Goal: Task Accomplishment & Management: Use online tool/utility

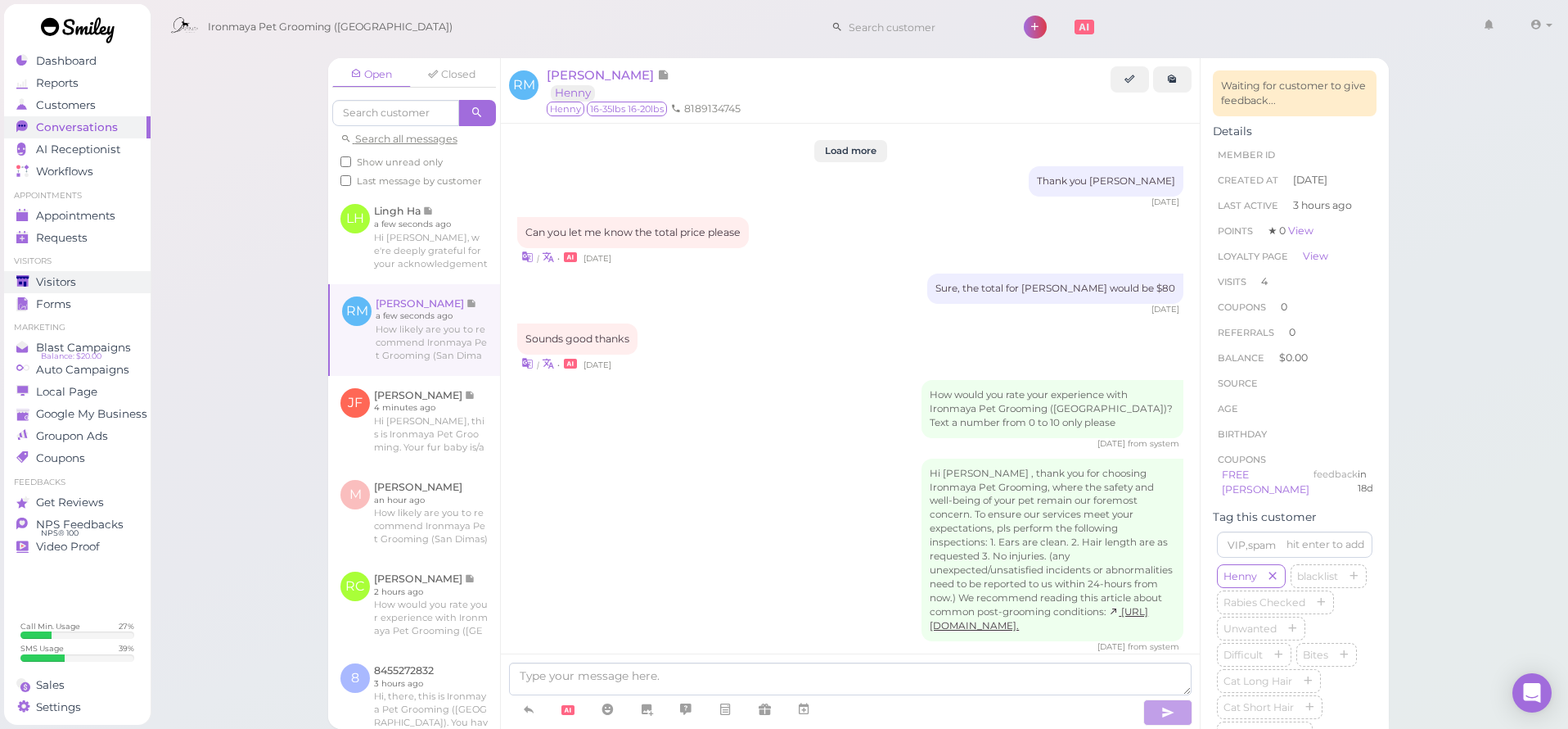
scroll to position [2359, 0]
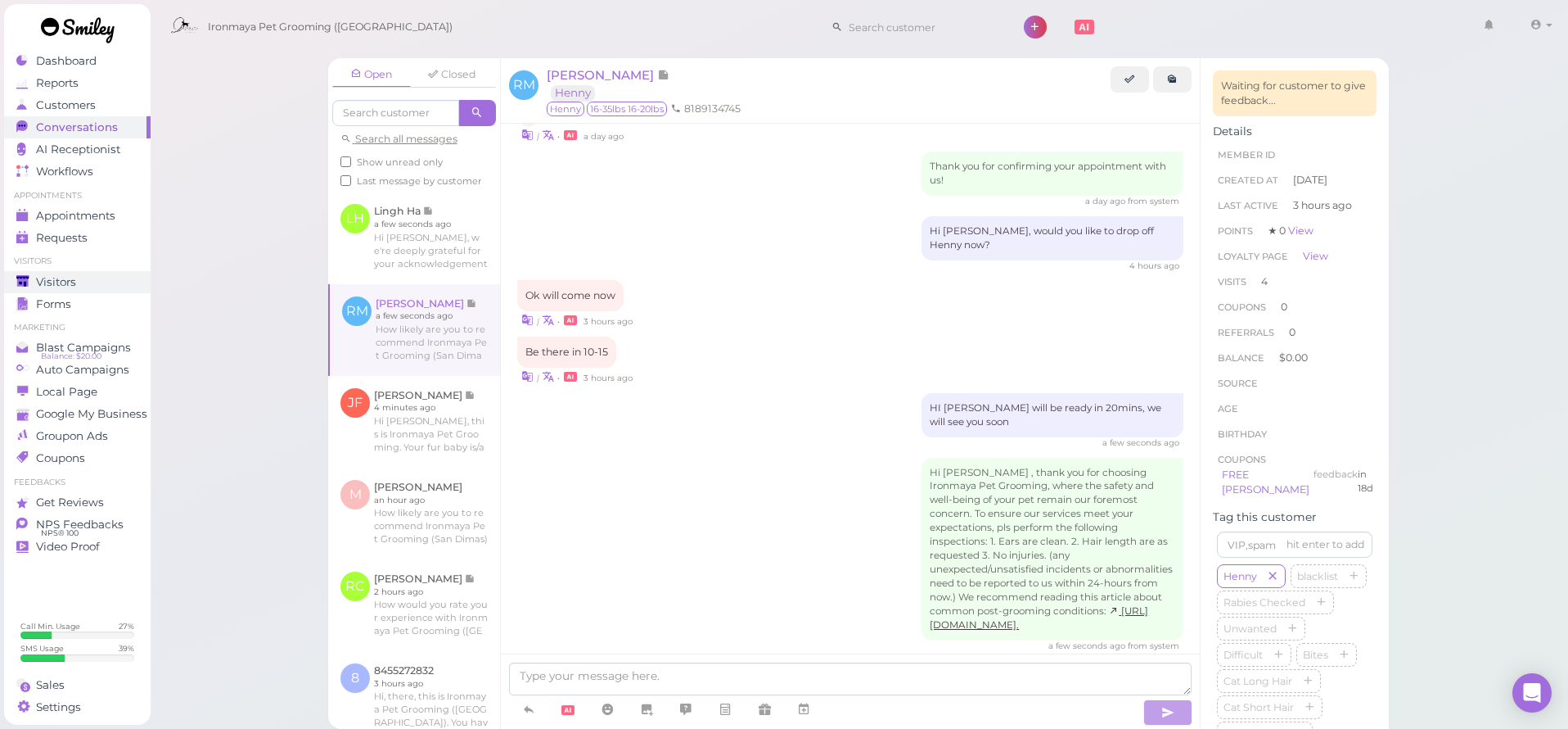
click at [60, 281] on span "Visitors" at bounding box center [56, 282] width 40 height 14
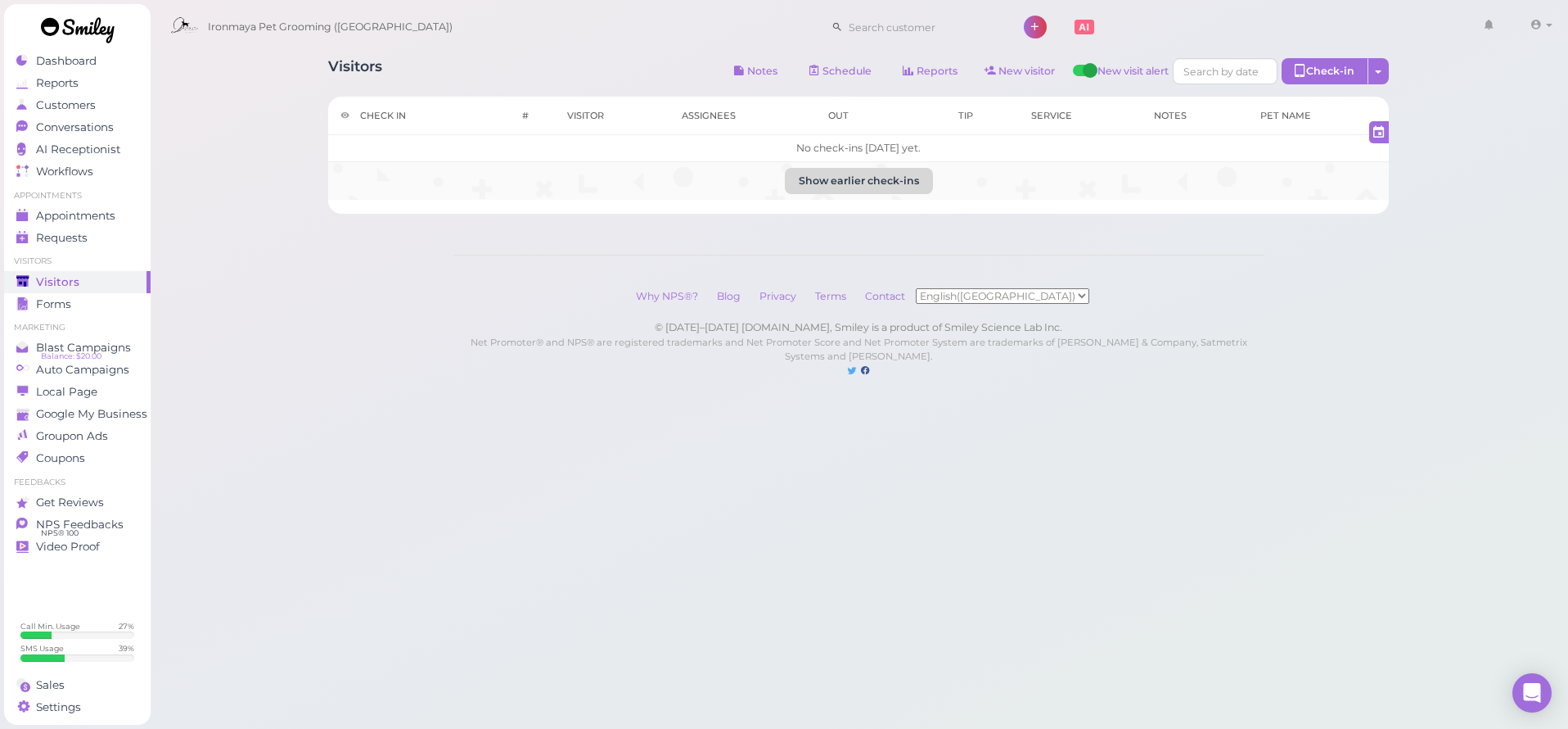
click at [832, 190] on button "Show earlier check-ins" at bounding box center [859, 180] width 149 height 26
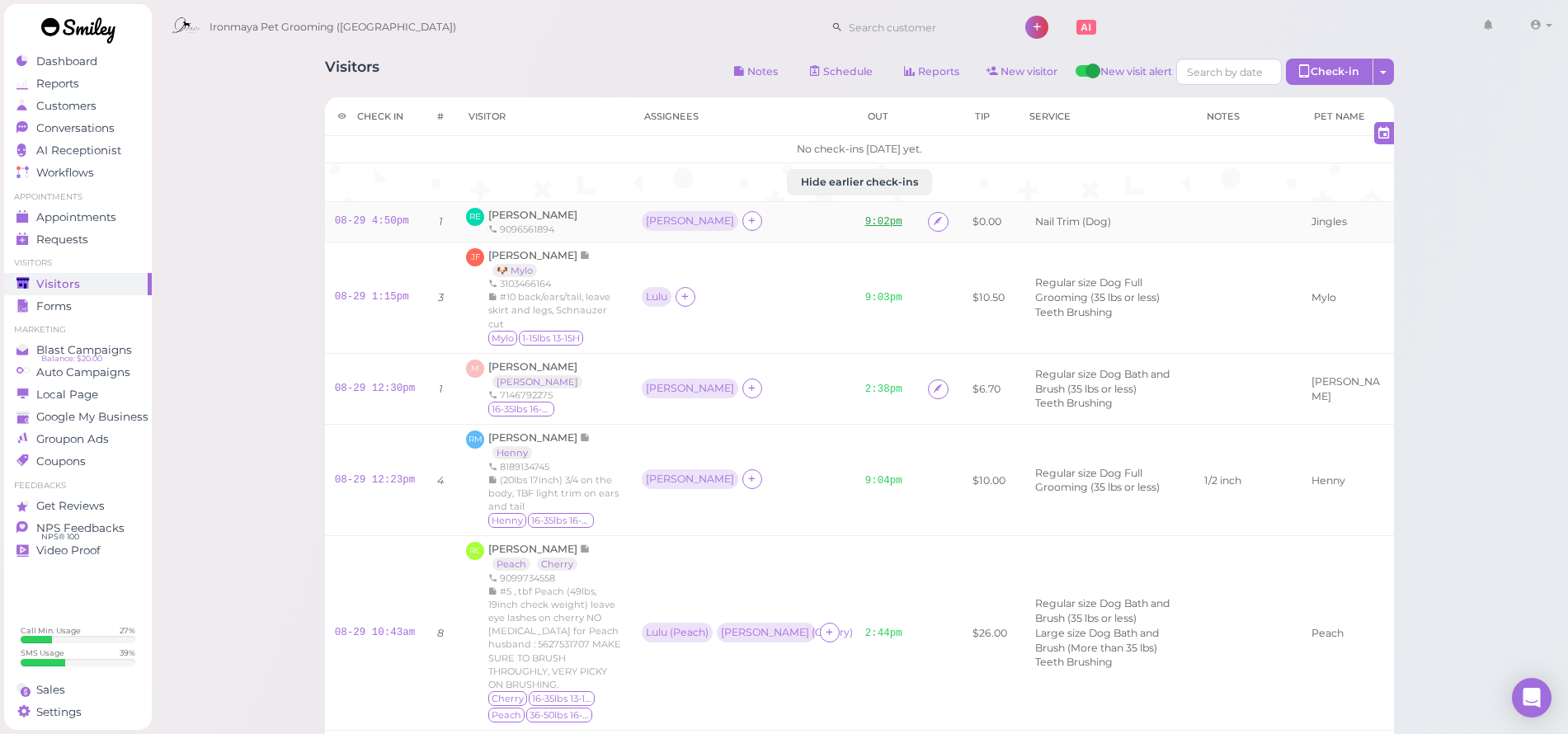
click at [865, 217] on link "9:02pm" at bounding box center [883, 221] width 37 height 12
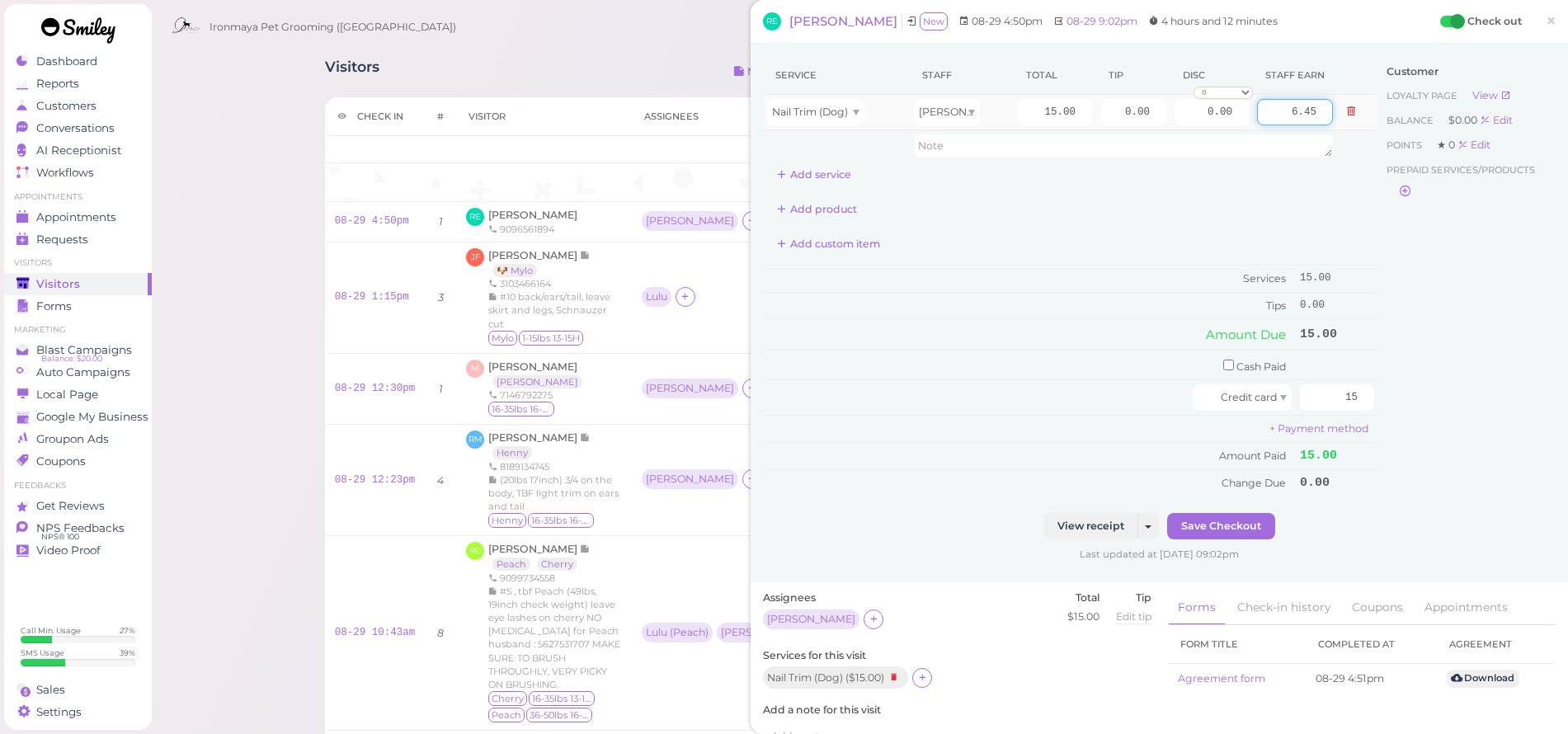
drag, startPoint x: 1266, startPoint y: 109, endPoint x: 1349, endPoint y: 116, distance: 83.3
click at [1347, 115] on tr "Nail Trim (Dog) [PERSON_NAME] 15.00 0.00 0.00 0 10% off 15% off 20% off 25% off…" at bounding box center [1070, 112] width 615 height 36
type input "15"
click at [1311, 192] on div "Service Staff Total Tip Disc Staff earn Nail Trim (Dog) [PERSON_NAME] 15.00 0.0…" at bounding box center [1070, 276] width 615 height 440
click at [1417, 378] on div "Customer Loyalty page View Balance $0.00 Edit Points ★ 0 Edit Prepaid services/…" at bounding box center [1466, 284] width 177 height 457
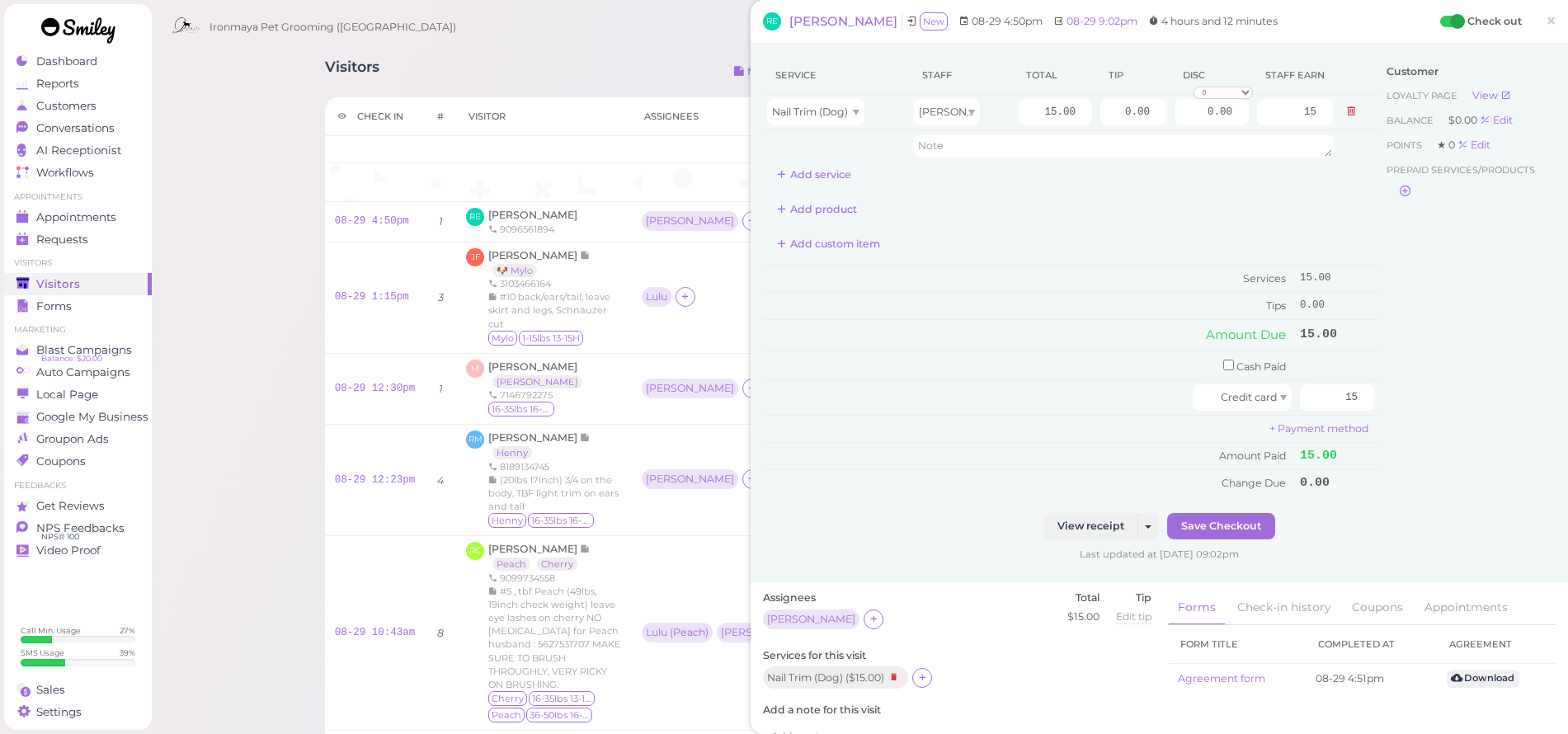
click at [1416, 375] on div "Customer Loyalty page View Balance $0.00 Edit Points ★ 0 Edit Prepaid services/…" at bounding box center [1466, 284] width 177 height 457
click at [1226, 513] on button "Save Checkout" at bounding box center [1221, 526] width 108 height 27
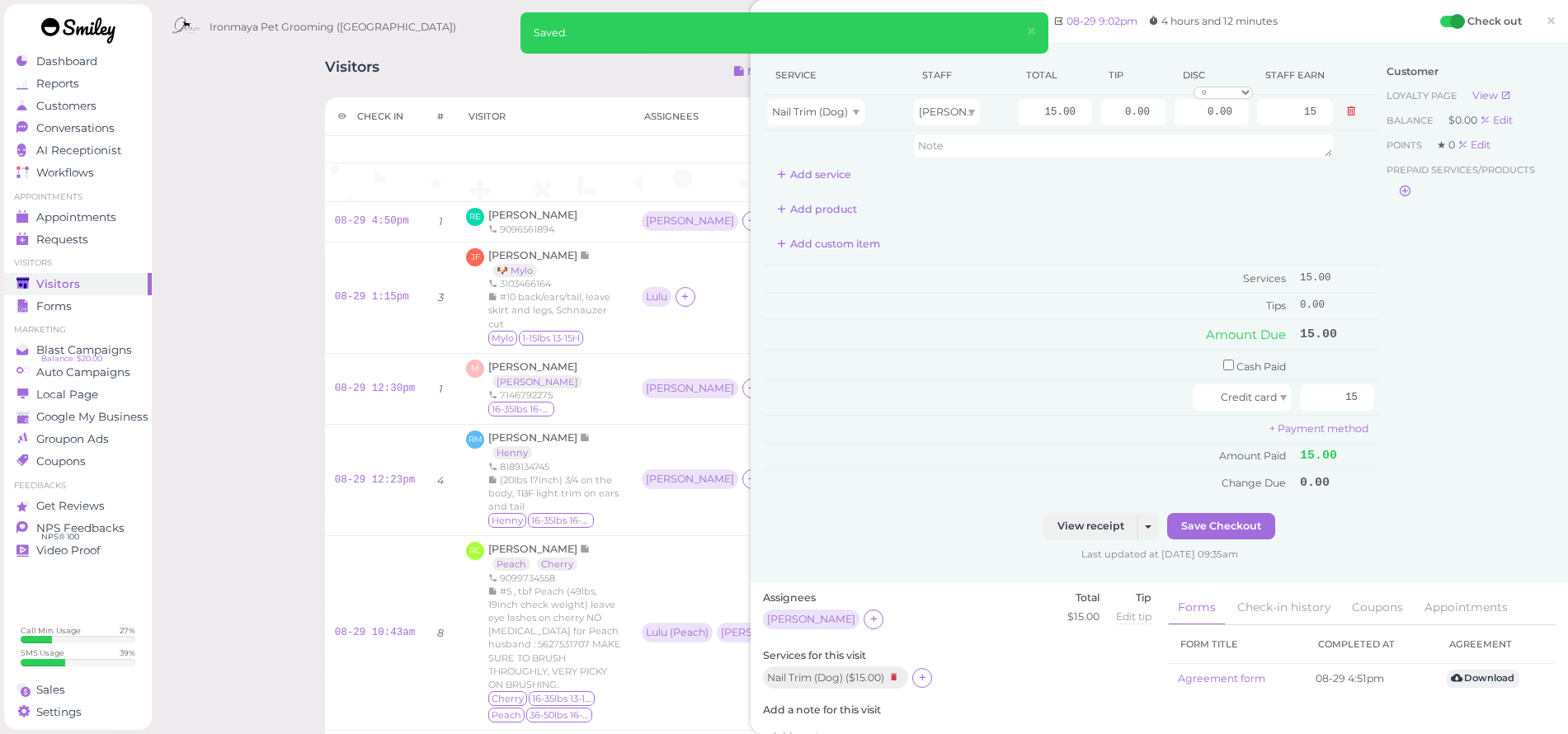
click at [1431, 366] on div "Customer Loyalty page View Balance $0.00 Edit Points ★ 0 Edit Prepaid services/…" at bounding box center [1466, 284] width 177 height 457
click at [1246, 513] on button "Save Checkout" at bounding box center [1221, 526] width 108 height 27
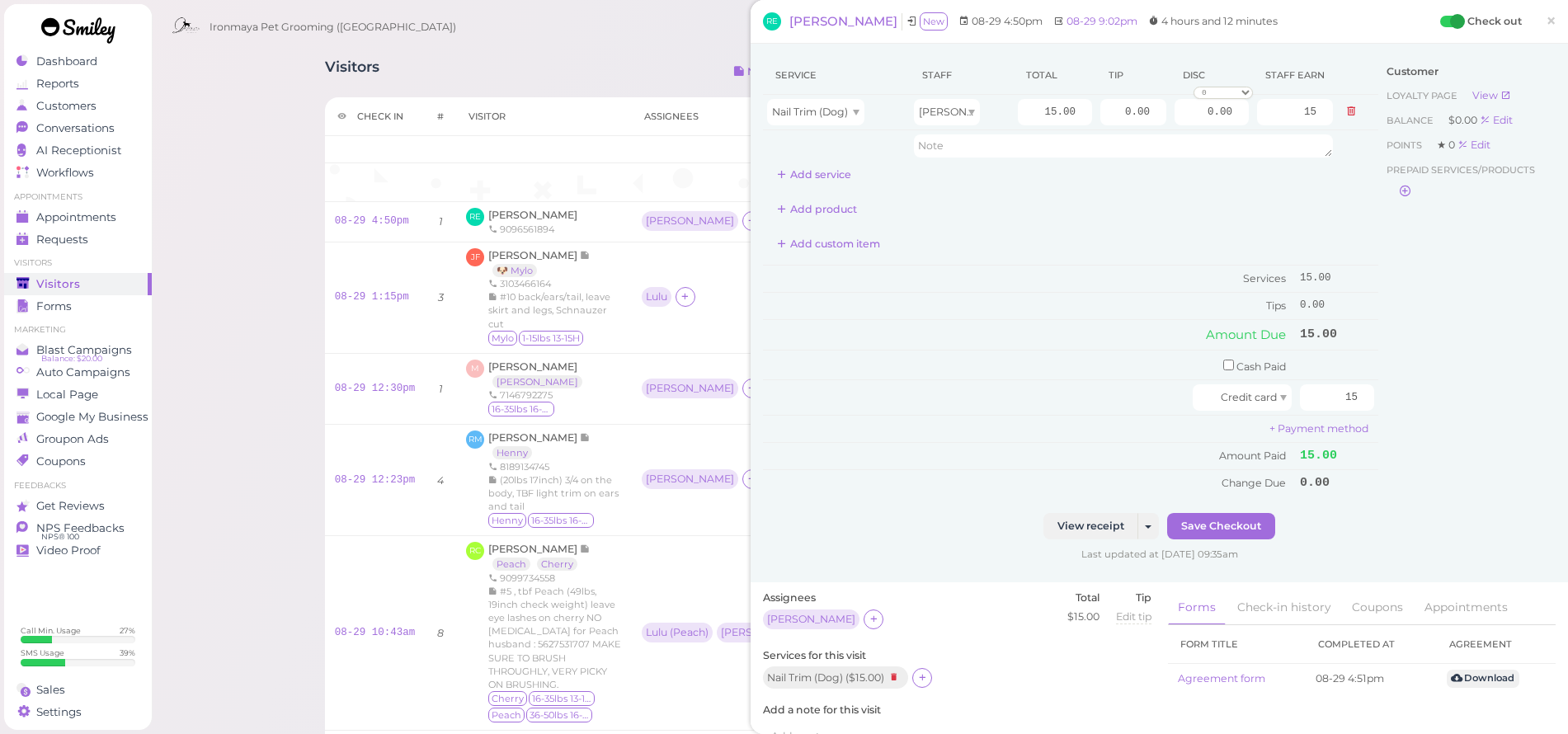
click at [1546, 21] on span "×" at bounding box center [1551, 20] width 11 height 23
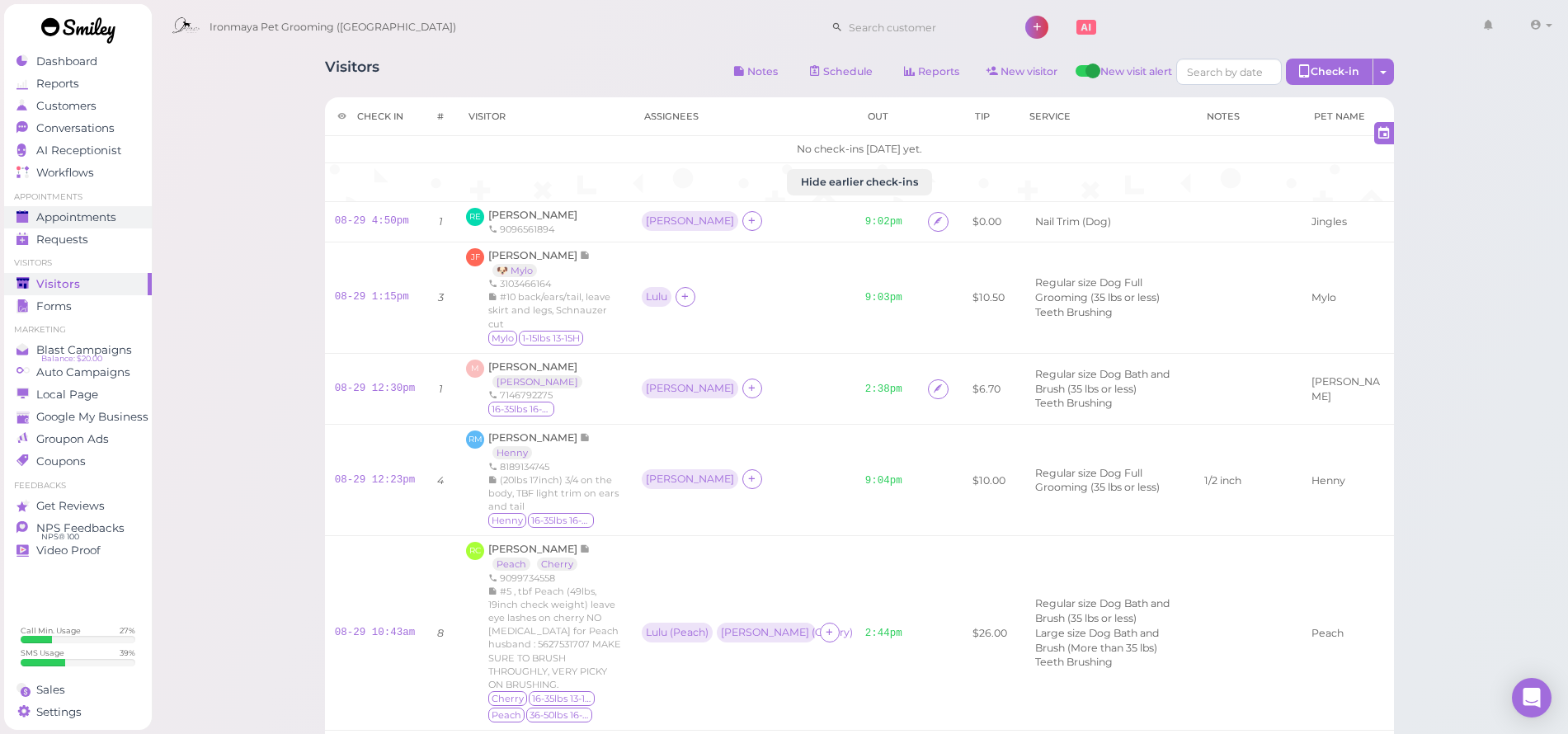
click at [88, 221] on span "Appointments" at bounding box center [76, 217] width 80 height 14
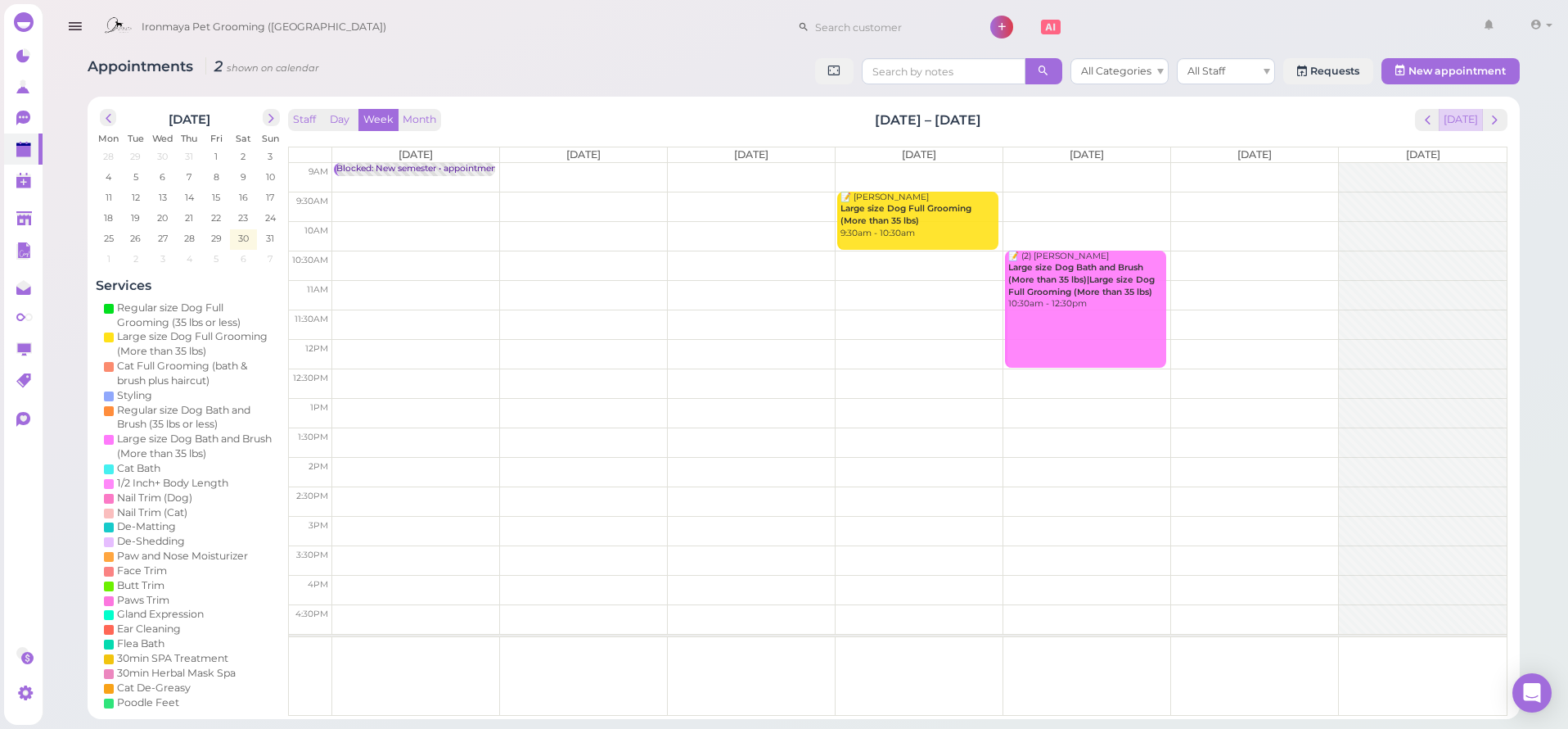
click at [1471, 117] on button "[DATE]" at bounding box center [1460, 119] width 45 height 22
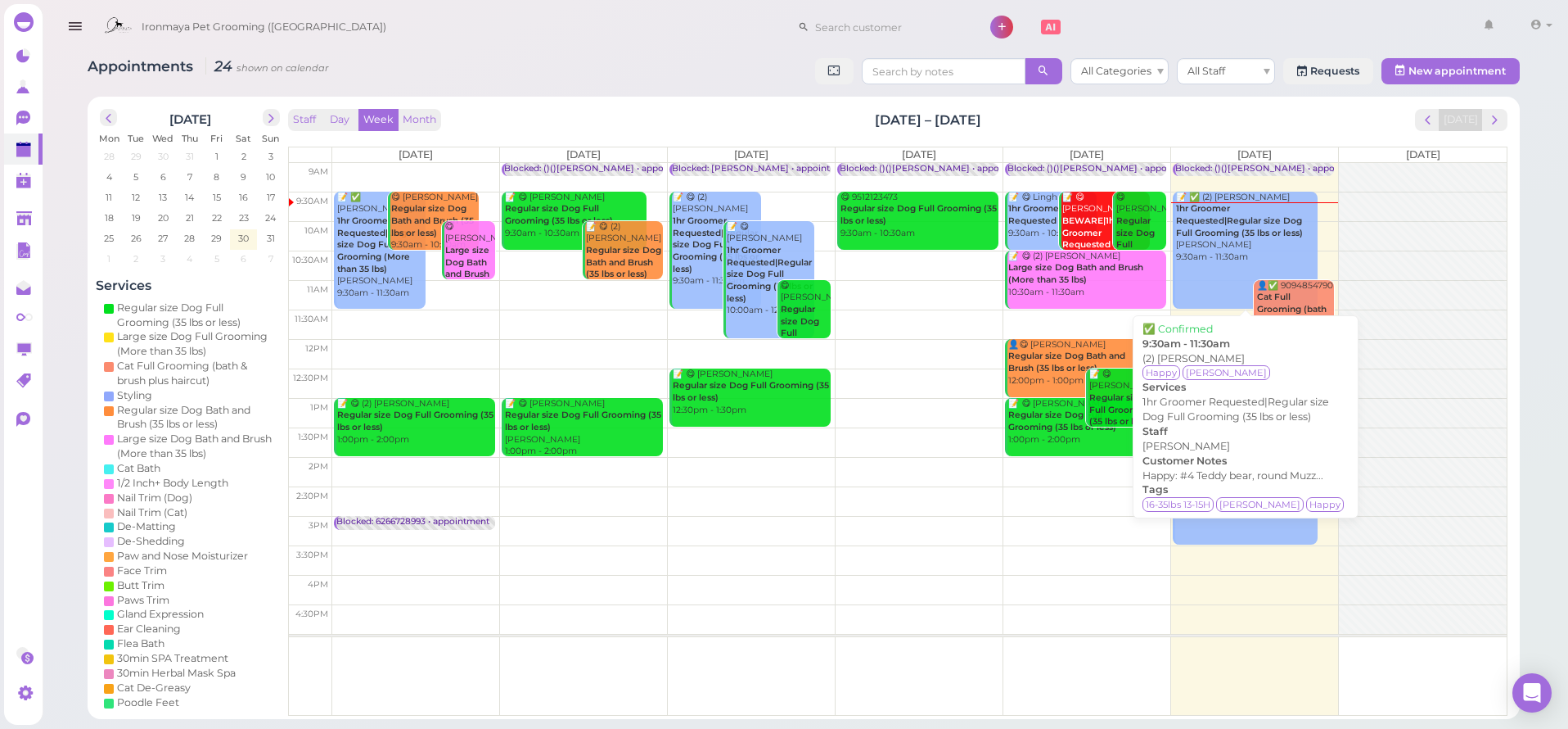
click at [1256, 211] on div "📝 ✅ (2) [PERSON_NAME] 1hr Groomer Requested|Regular size Dog Full Grooming (35 …" at bounding box center [1246, 227] width 142 height 72
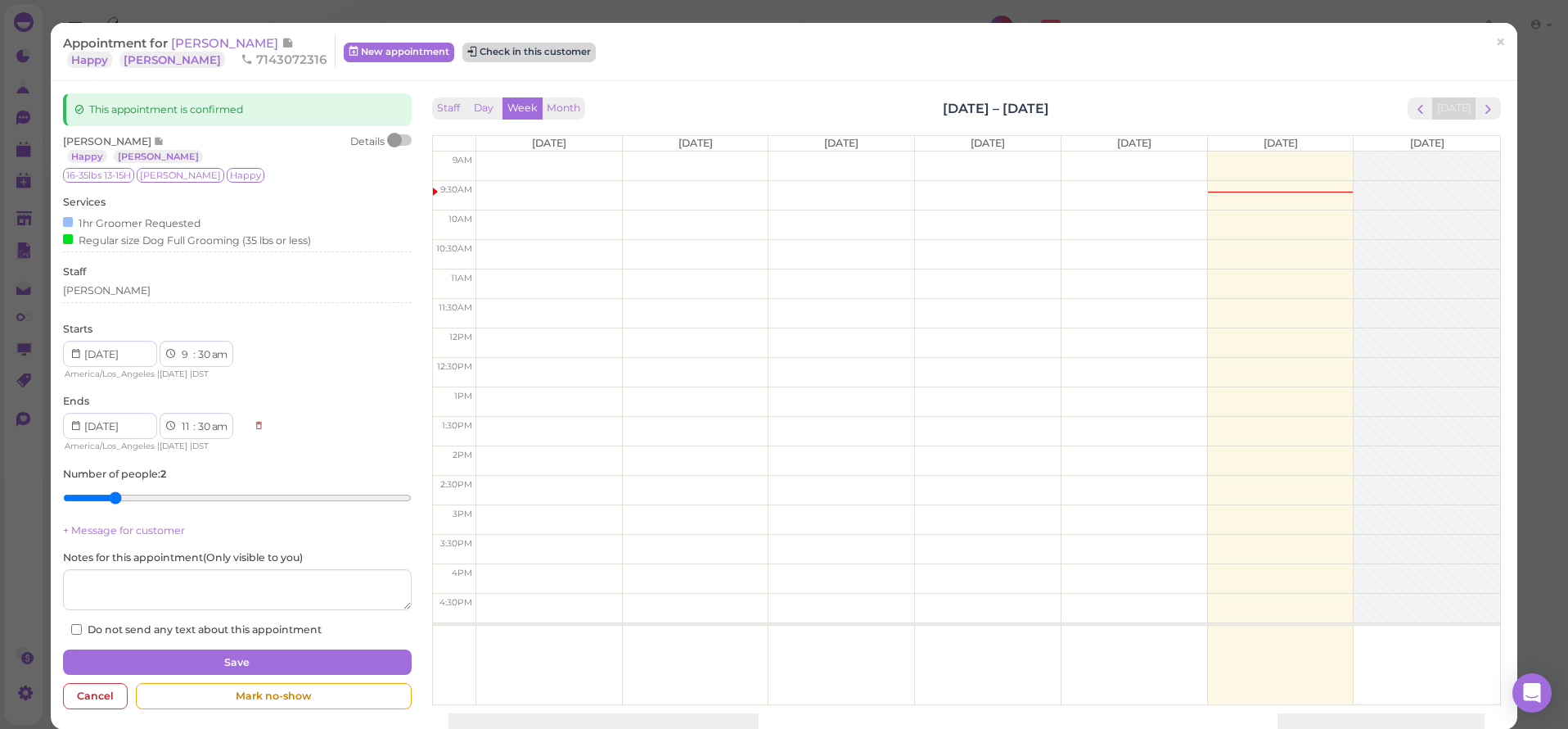
click at [501, 59] on button "Check in this customer" at bounding box center [529, 53] width 133 height 20
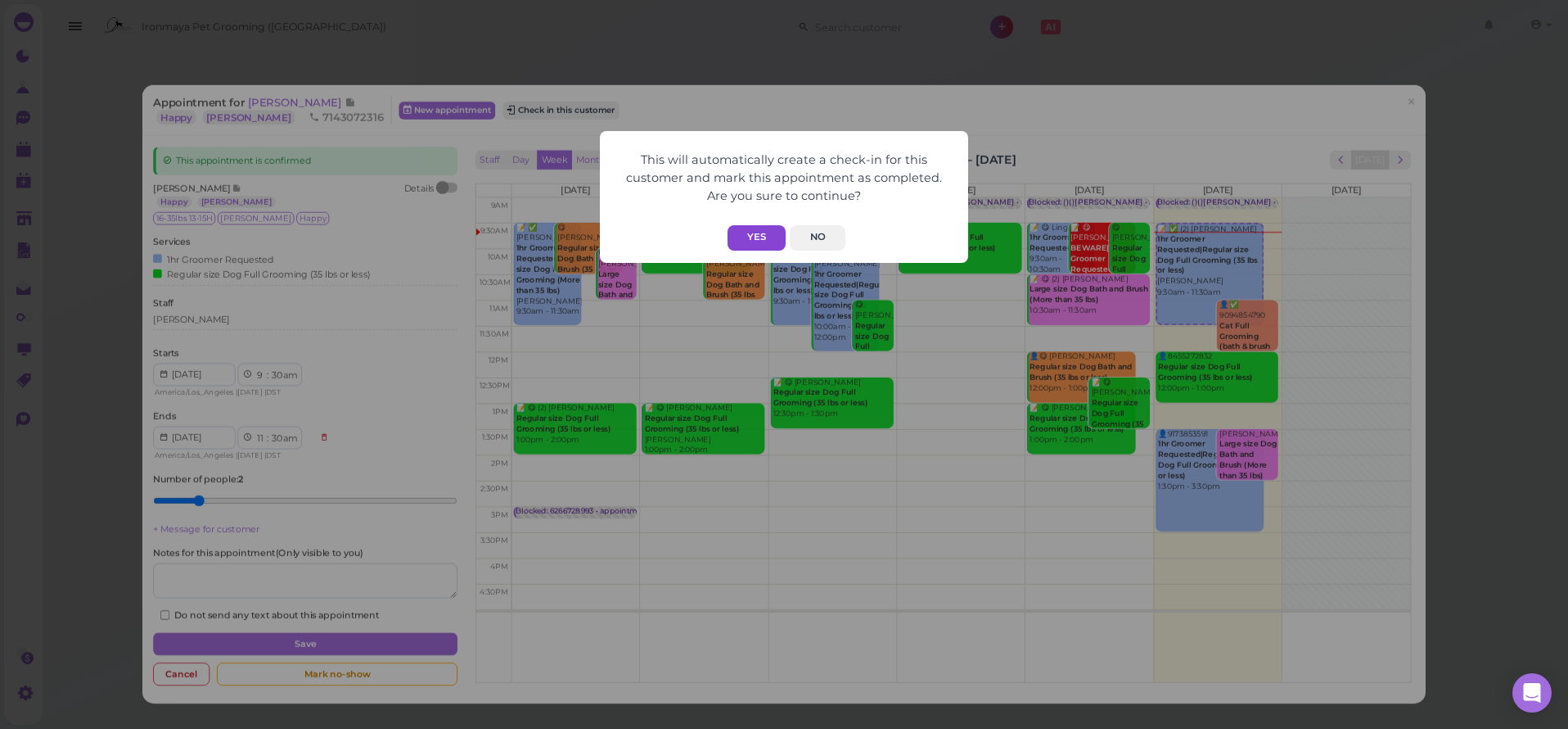
click at [772, 241] on button "Yes" at bounding box center [757, 238] width 58 height 26
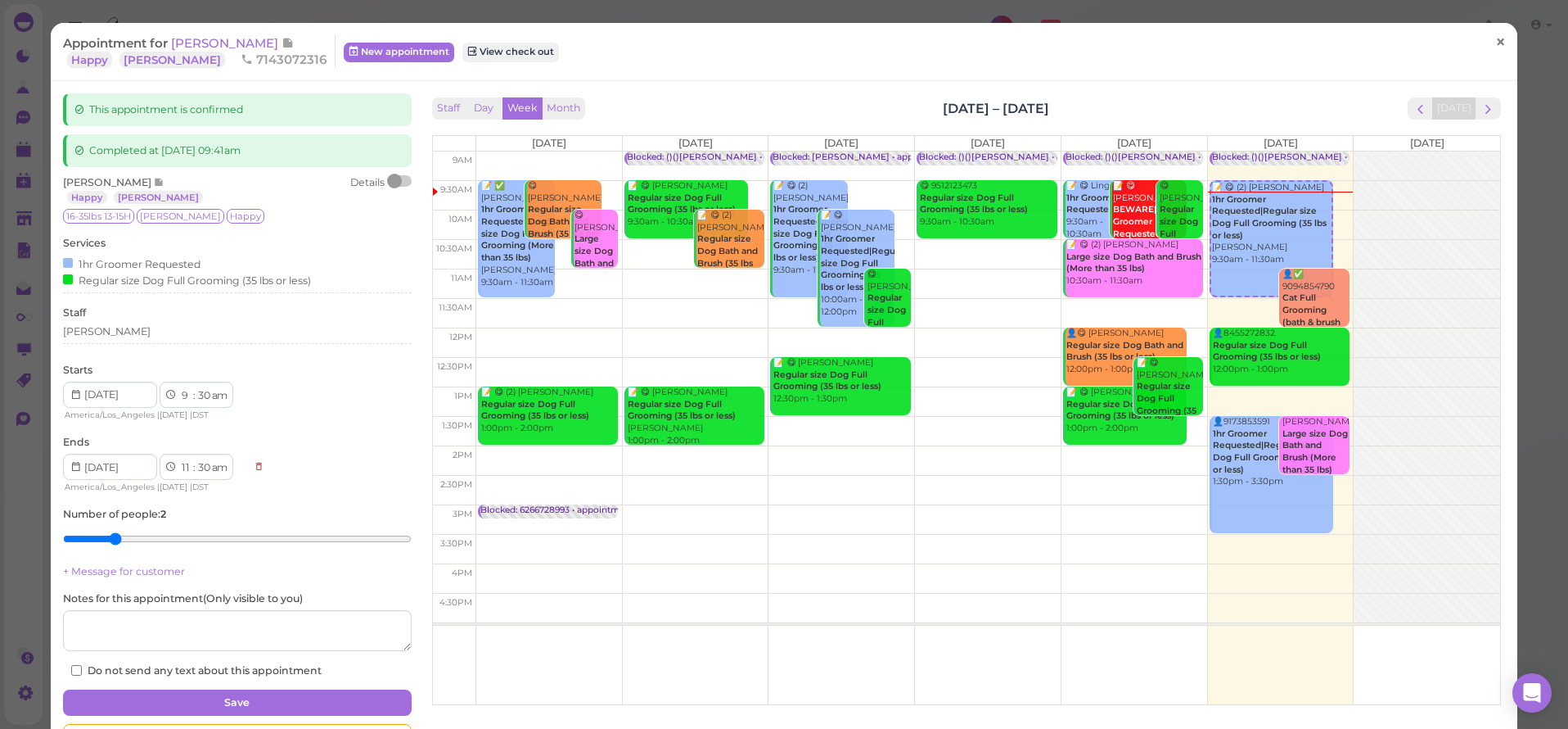
click at [1486, 43] on link "×" at bounding box center [1501, 43] width 30 height 38
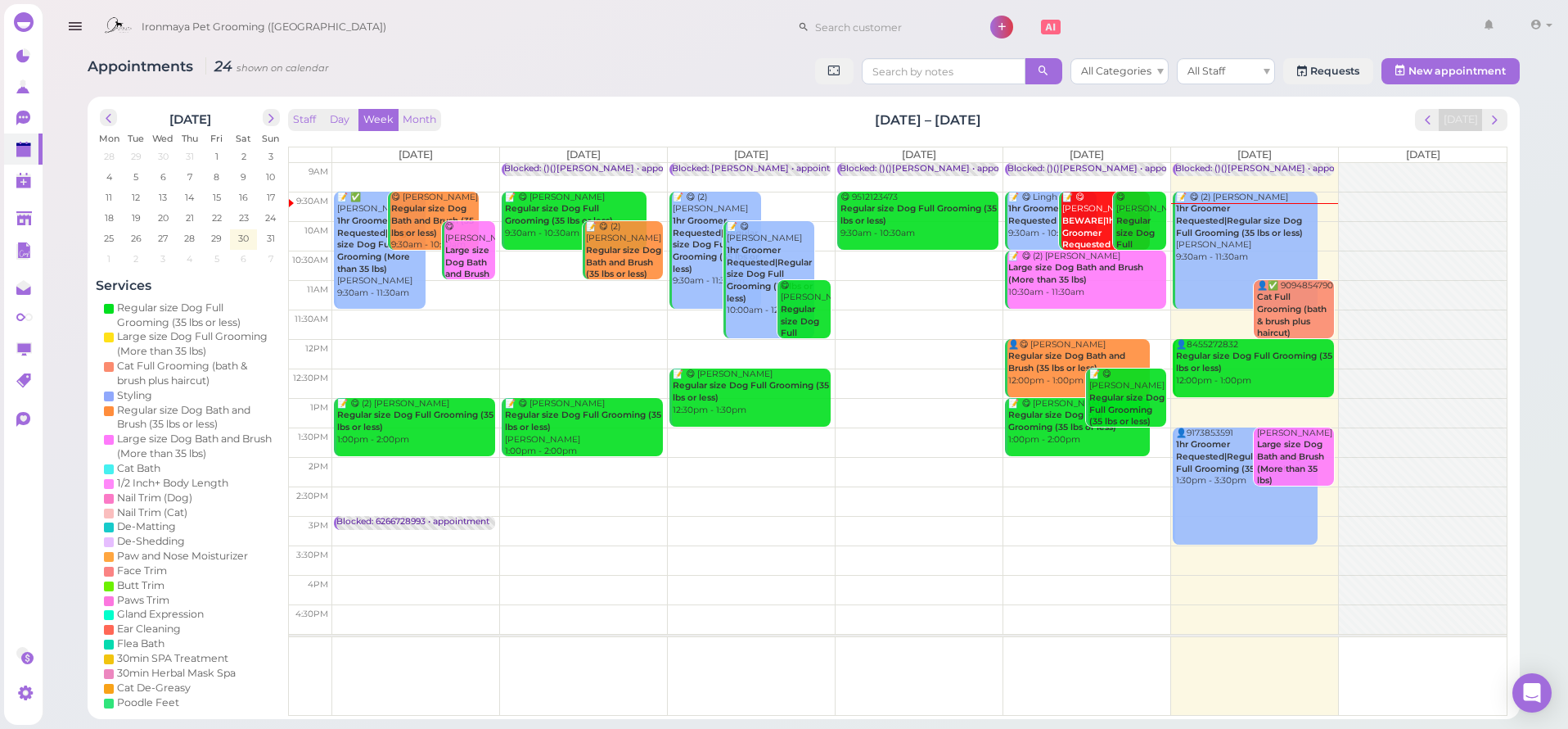
click at [72, 27] on icon "button" at bounding box center [75, 26] width 17 height 20
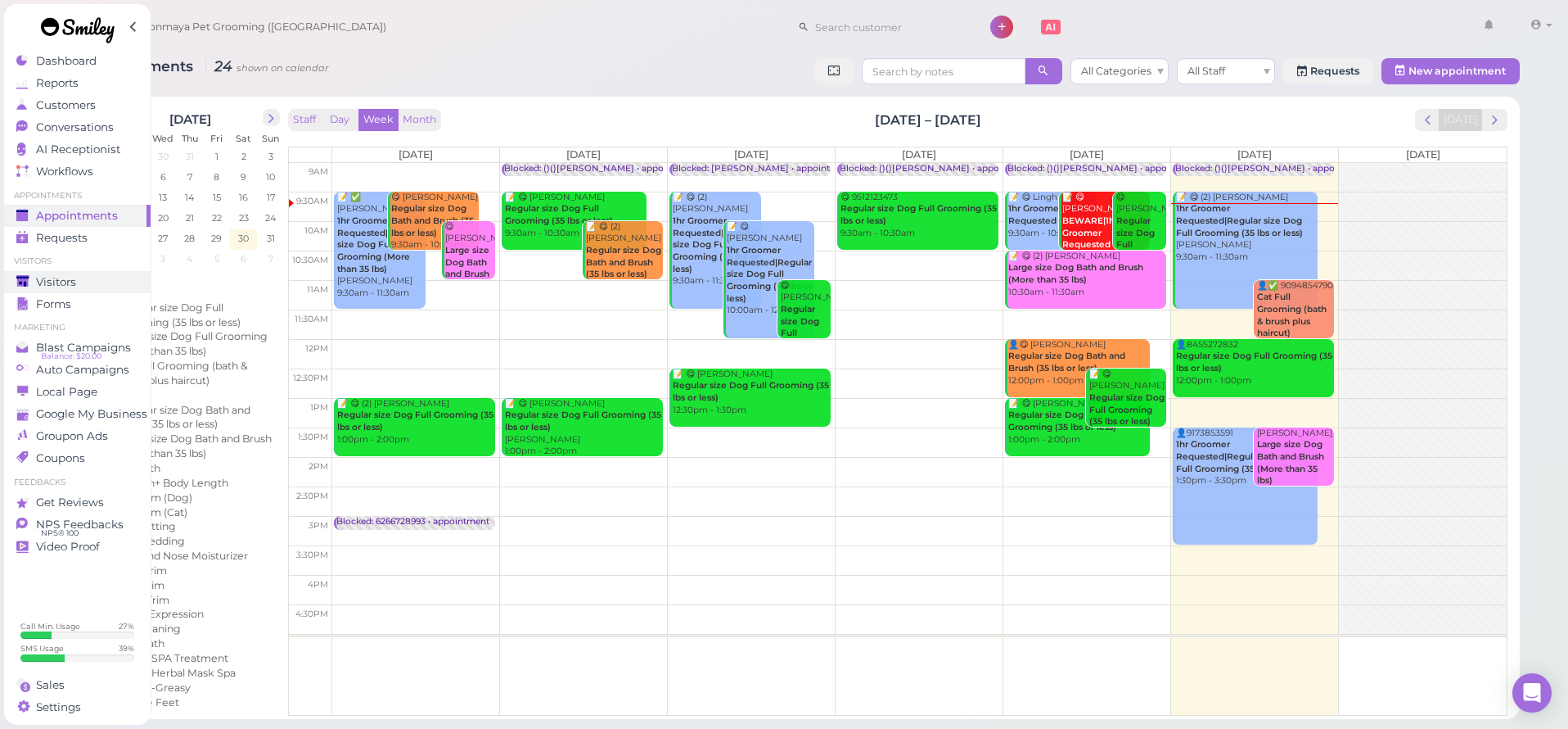
click at [65, 278] on span "Visitors" at bounding box center [56, 282] width 40 height 14
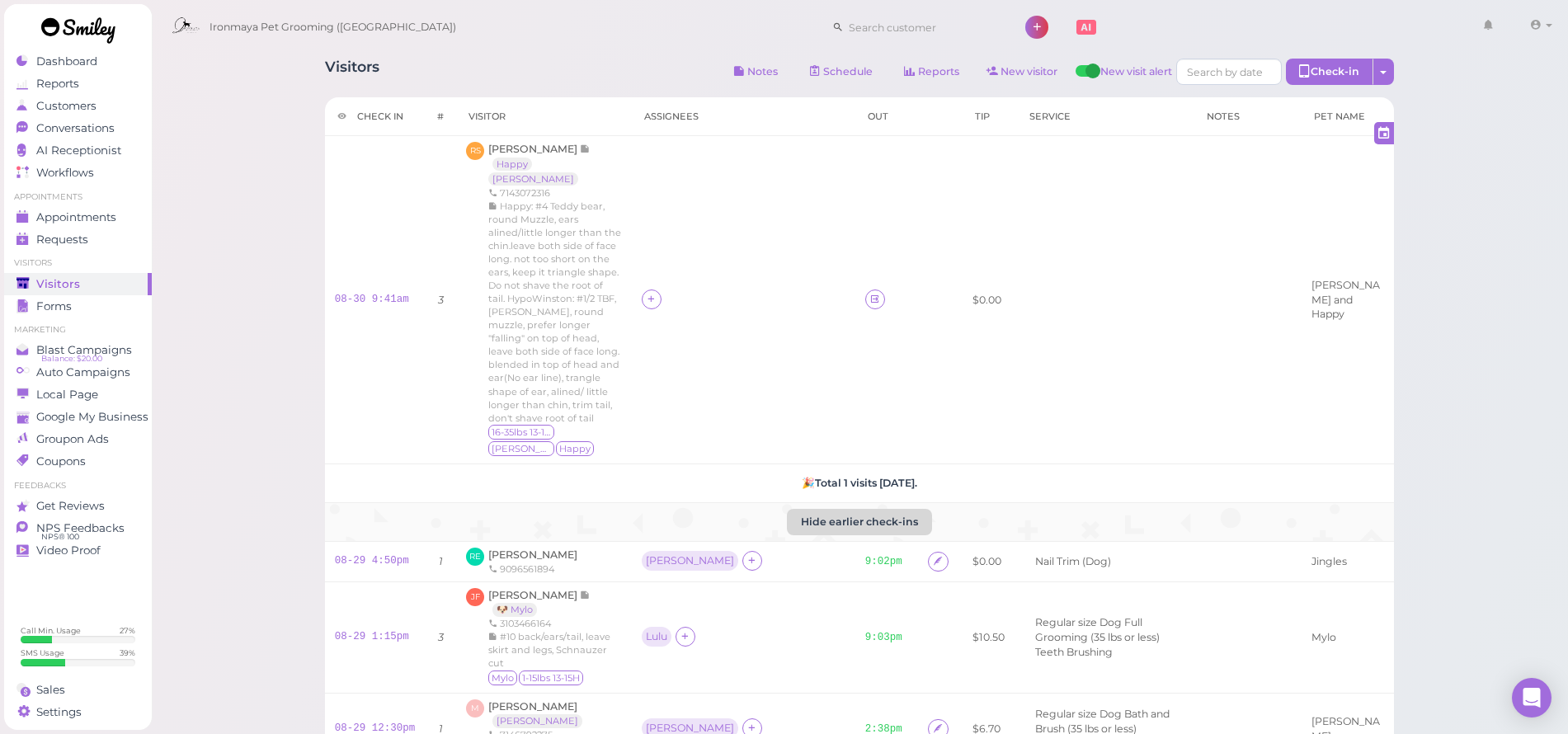
click at [851, 508] on button "Hide earlier check-ins" at bounding box center [859, 521] width 145 height 27
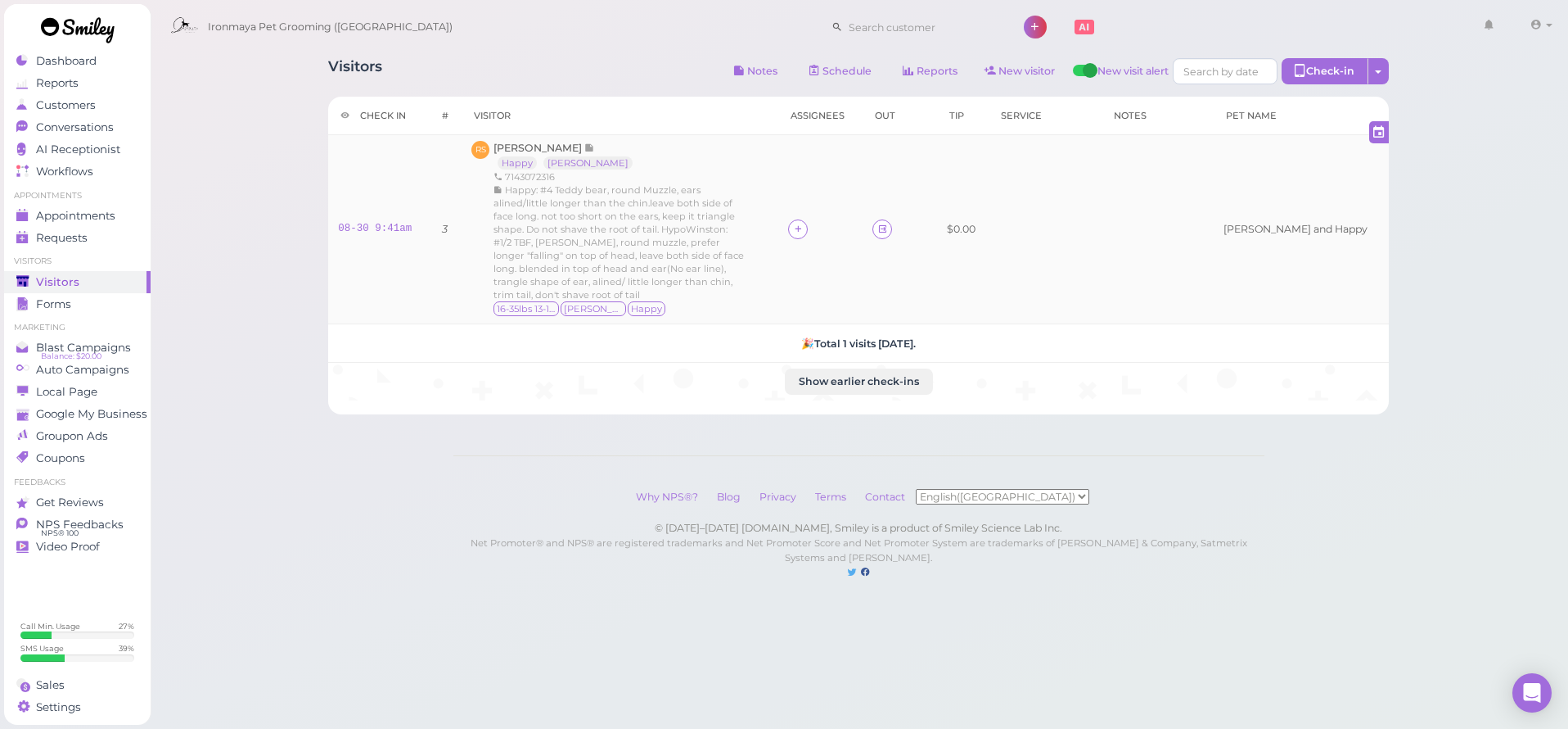
click at [911, 213] on td at bounding box center [886, 230] width 48 height 190
click at [888, 222] on icon at bounding box center [883, 228] width 11 height 12
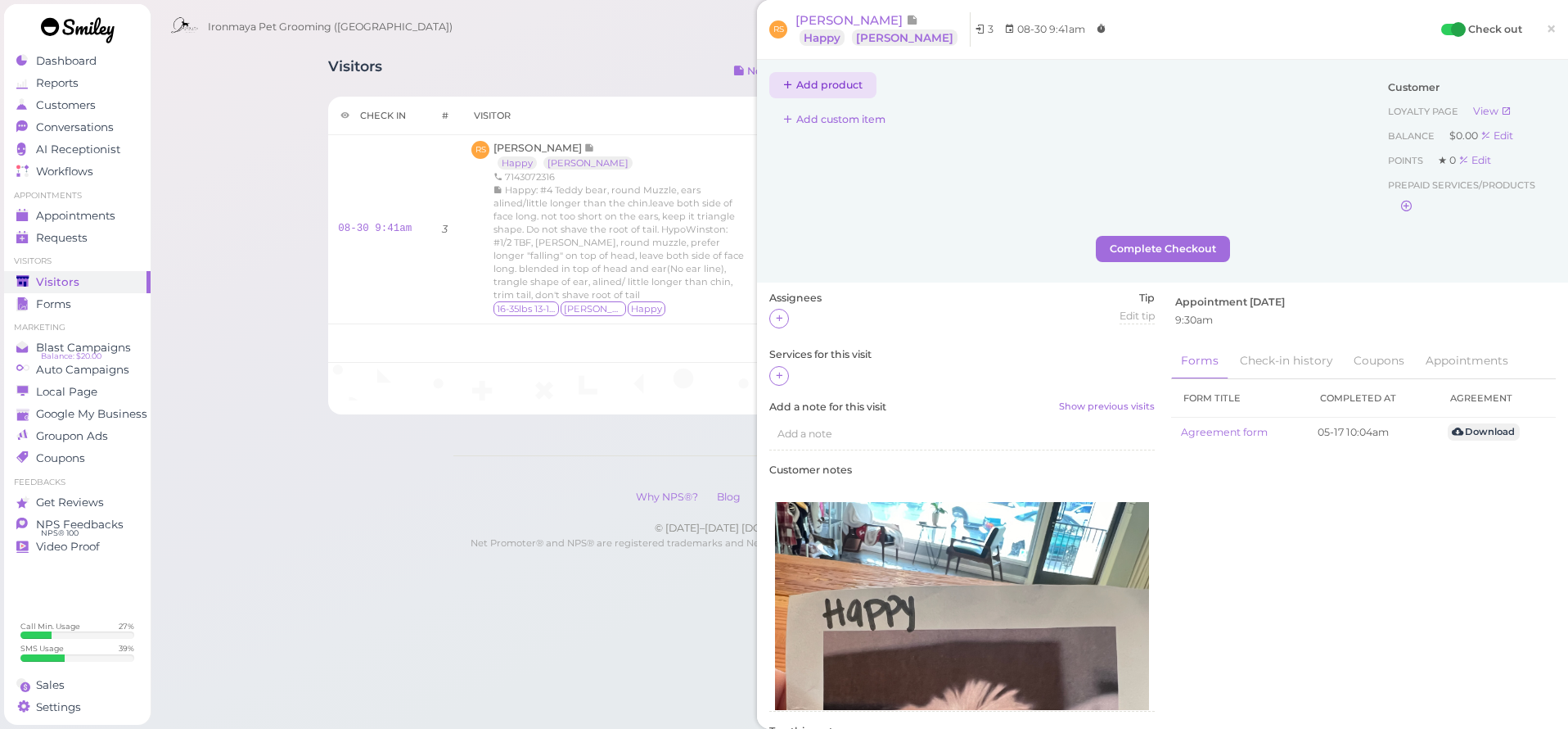
click at [852, 88] on button "Add product" at bounding box center [823, 85] width 108 height 26
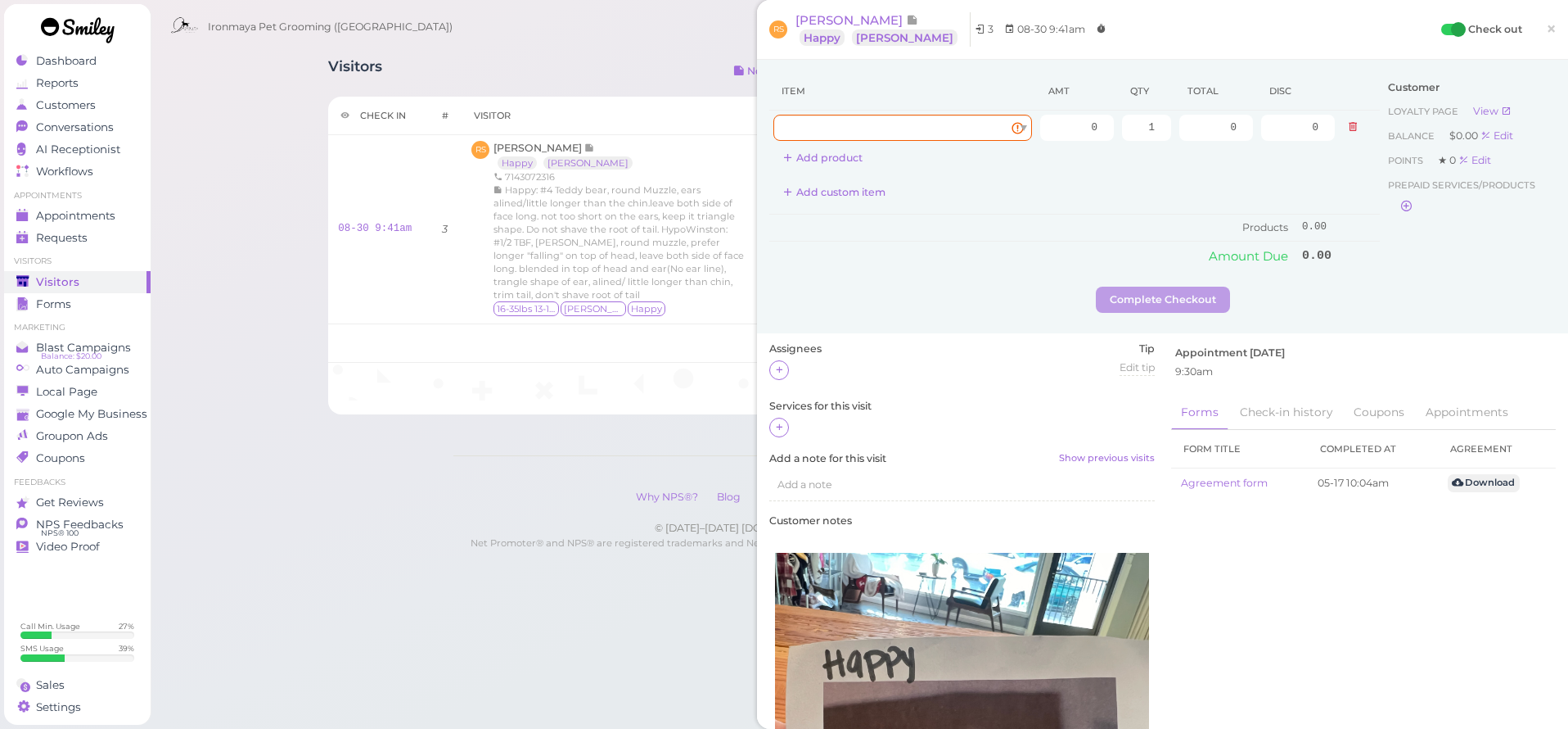
click at [1348, 129] on icon at bounding box center [1353, 127] width 10 height 12
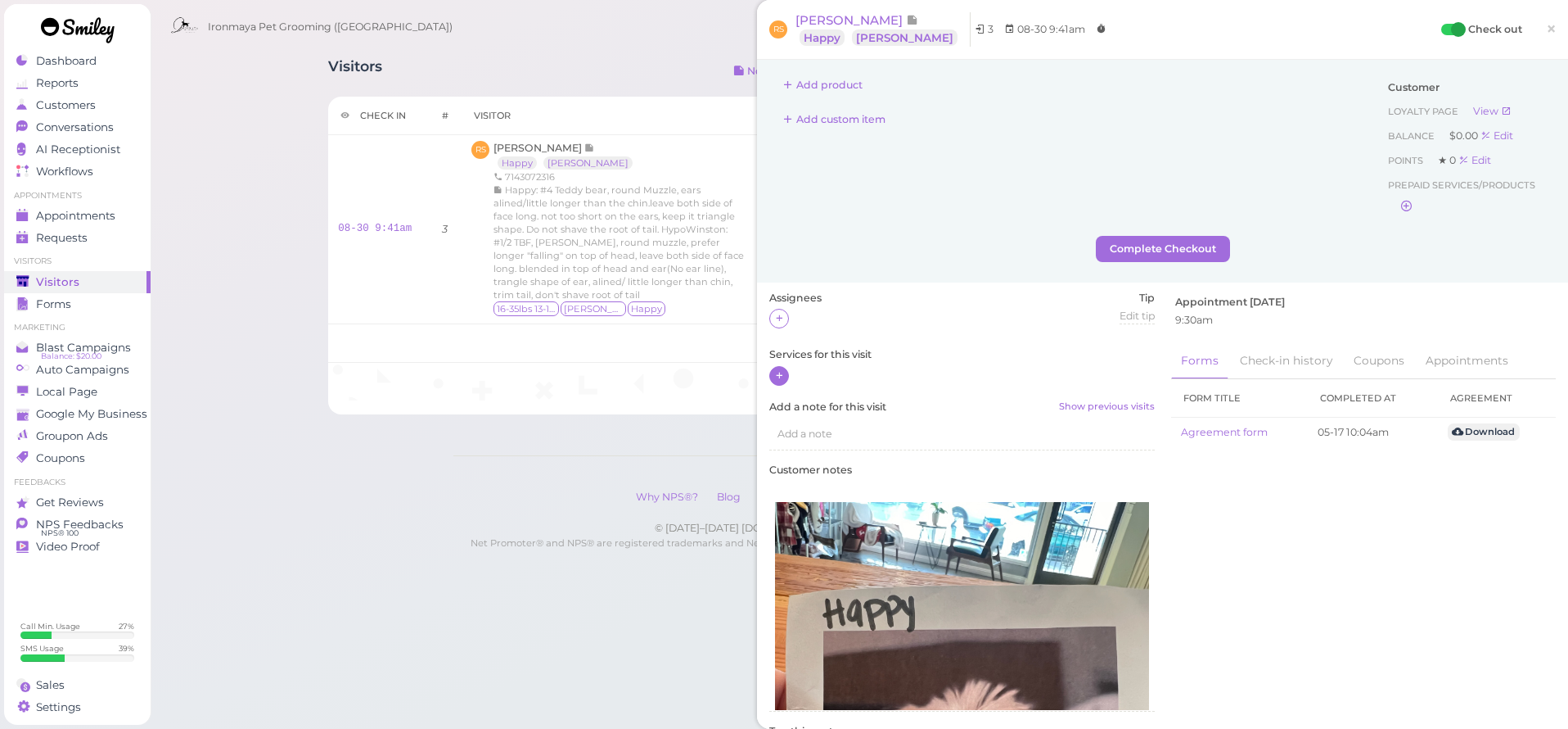
click at [779, 374] on icon at bounding box center [780, 375] width 11 height 12
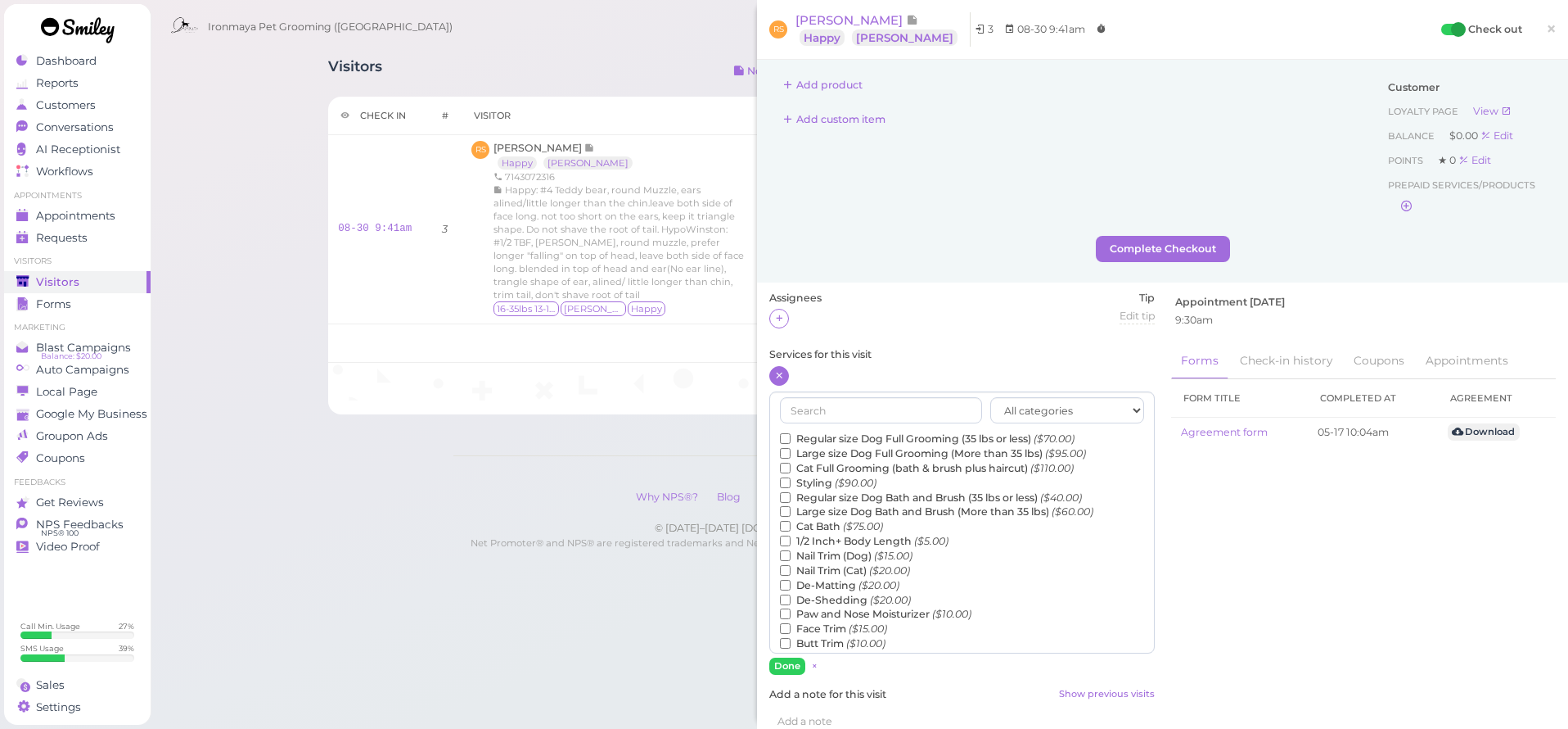
click at [809, 431] on label "Regular size Dog Full Grooming (35 lbs or less) ($70.00)" at bounding box center [927, 438] width 294 height 15
click at [791, 433] on input "Regular size Dog Full Grooming (35 lbs or less) ($70.00)" at bounding box center [785, 438] width 11 height 11
click at [918, 491] on label "Regular size Dog Bath and Brush (35 lbs or less) ($40.00)" at bounding box center [931, 498] width 302 height 15
click at [791, 492] on input "Regular size Dog Bath and Brush (35 lbs or less) ($40.00)" at bounding box center [785, 498] width 11 height 11
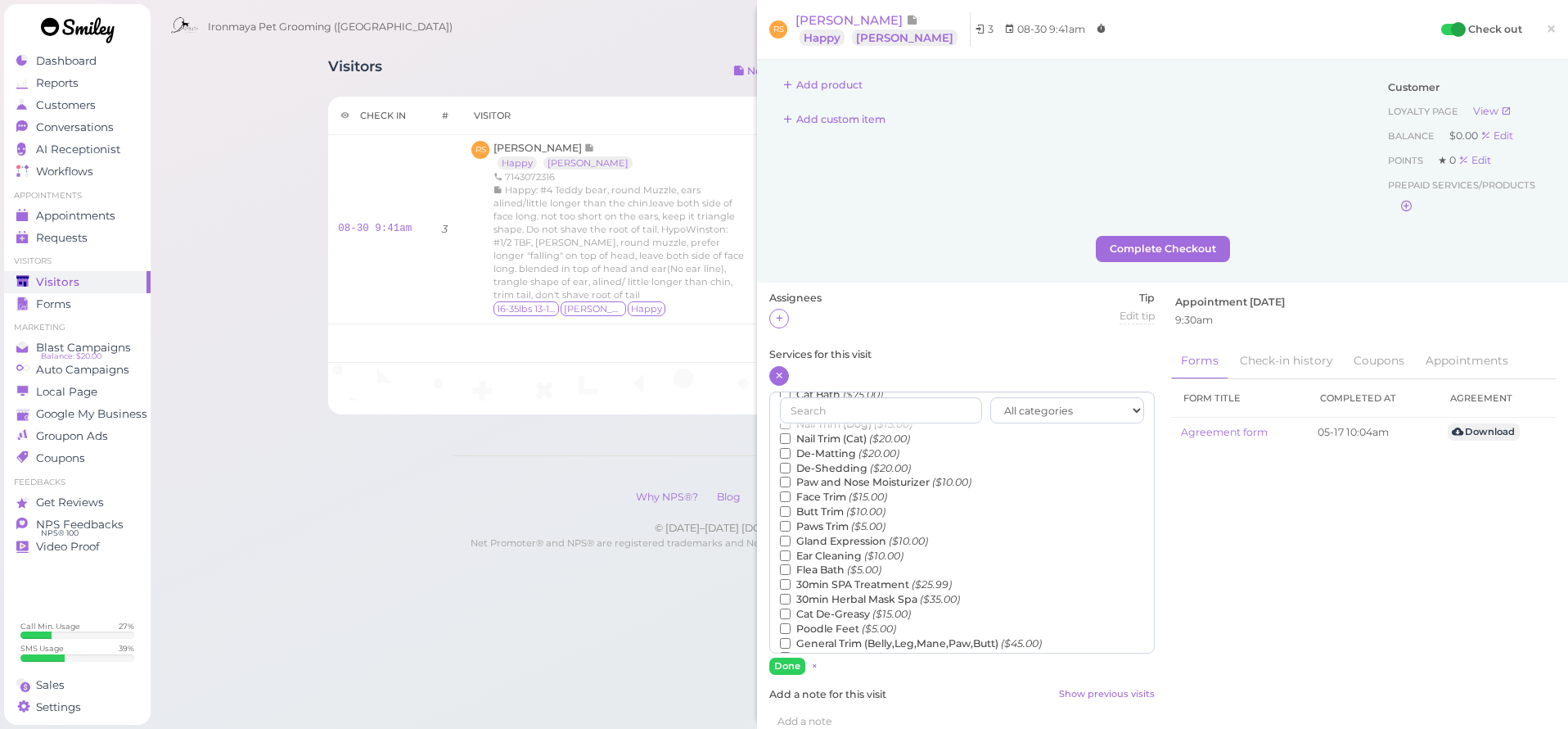
scroll to position [165, 0]
click at [845, 631] on label "Teeth Brushing ($5.00)" at bounding box center [846, 639] width 133 height 15
click at [791, 632] on input "Teeth Brushing ($5.00)" at bounding box center [785, 638] width 11 height 11
click at [783, 667] on button "Done" at bounding box center [787, 665] width 36 height 17
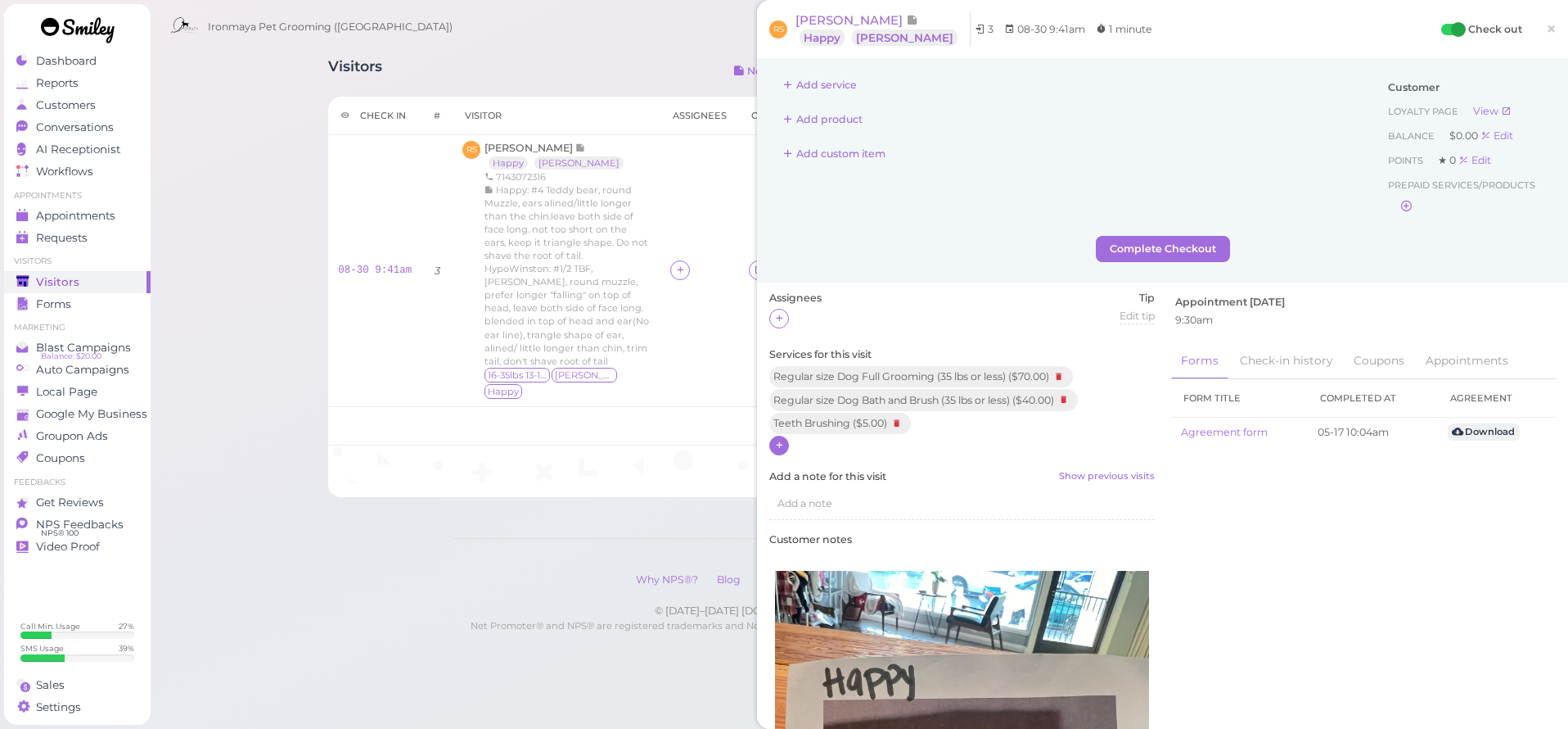
click at [893, 254] on div "Complete Checkout" at bounding box center [1162, 249] width 786 height 26
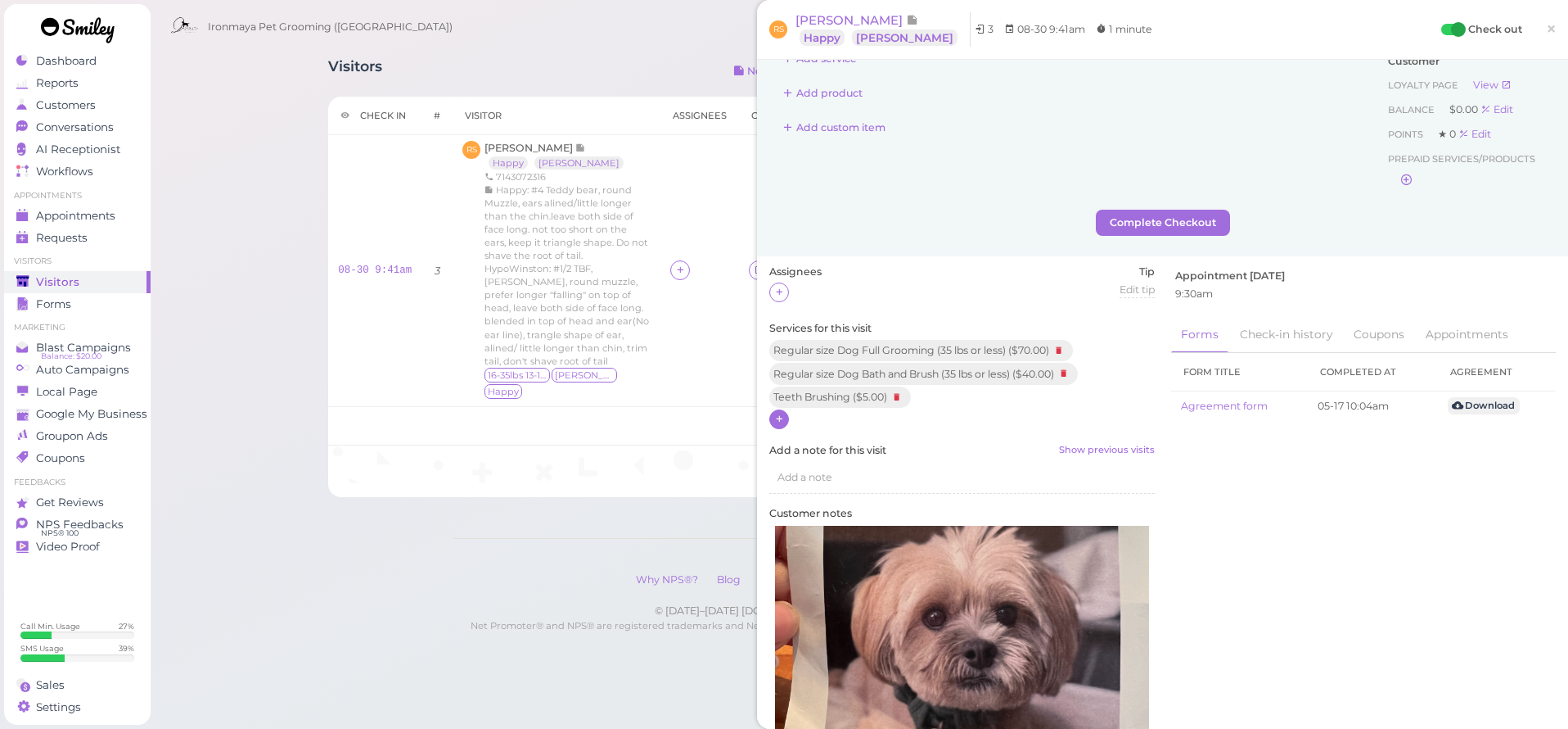
scroll to position [0, 0]
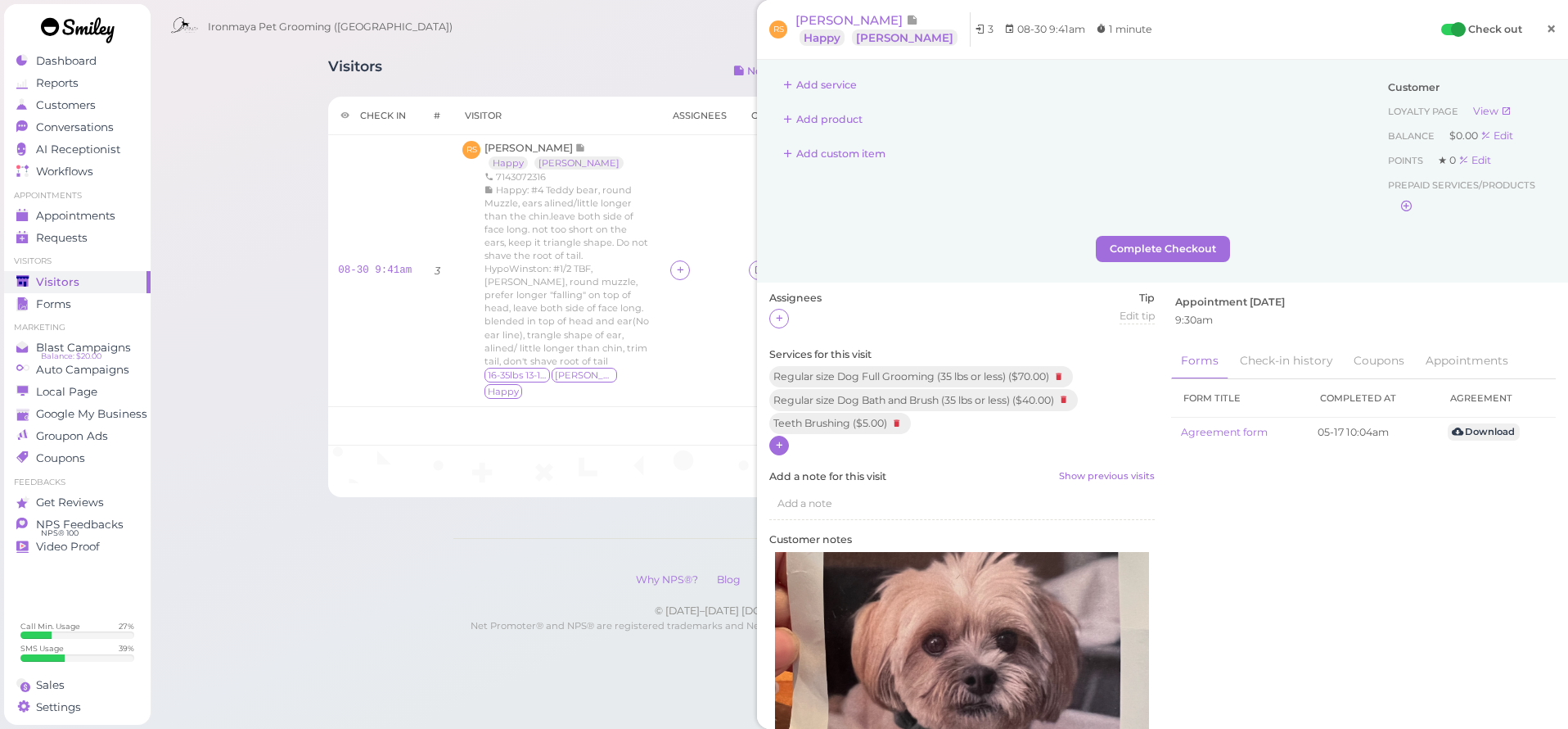
click at [1536, 29] on link "×" at bounding box center [1551, 30] width 30 height 38
